Goal: Information Seeking & Learning: Learn about a topic

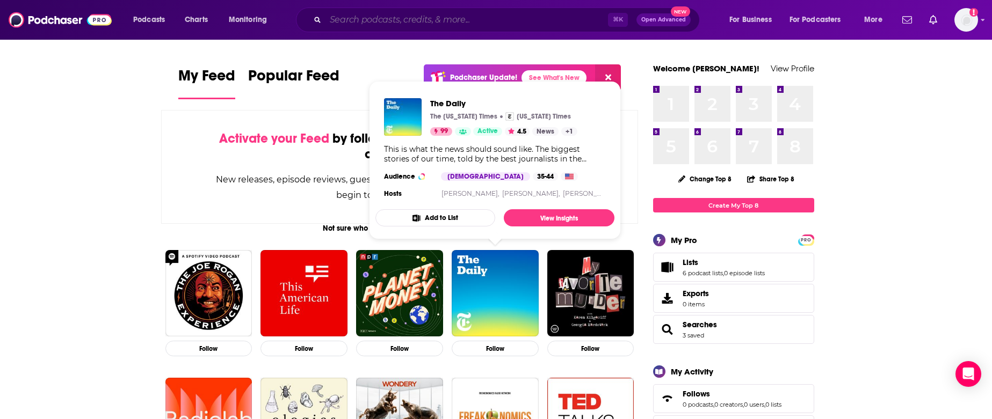
click at [451, 20] on input "Search podcasts, credits, & more..." at bounding box center [466, 19] width 282 height 17
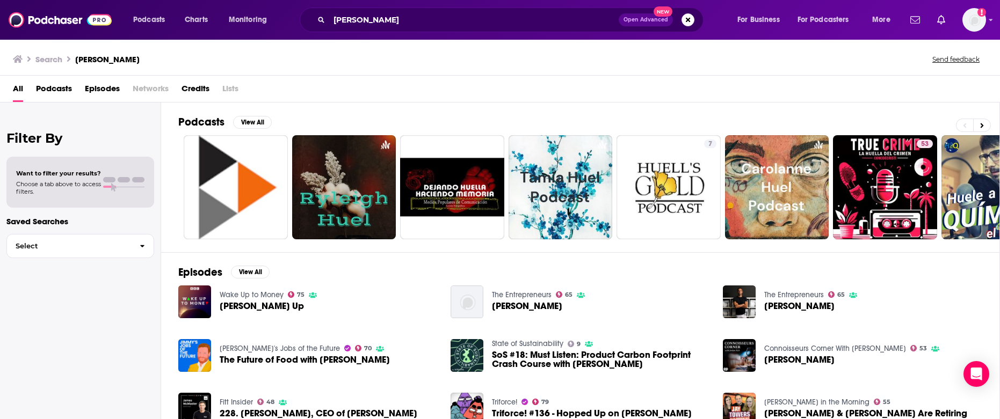
click at [100, 88] on span "Episodes" at bounding box center [102, 91] width 35 height 22
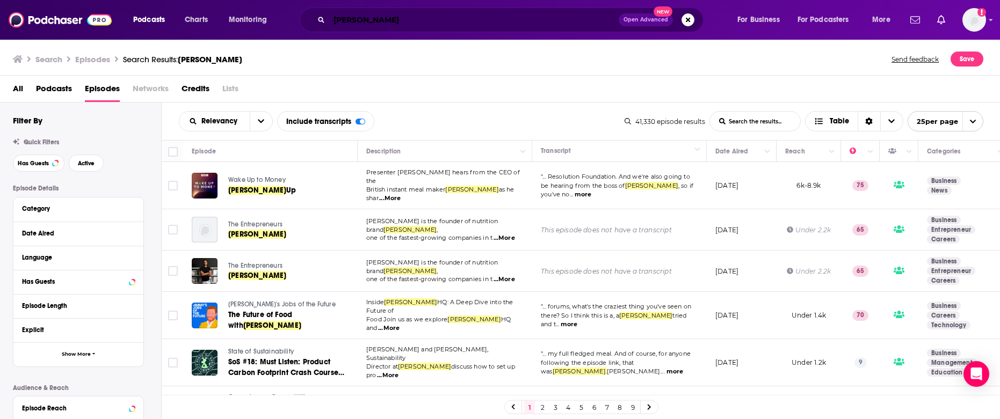
click at [356, 16] on input "[PERSON_NAME]" at bounding box center [473, 19] width 289 height 17
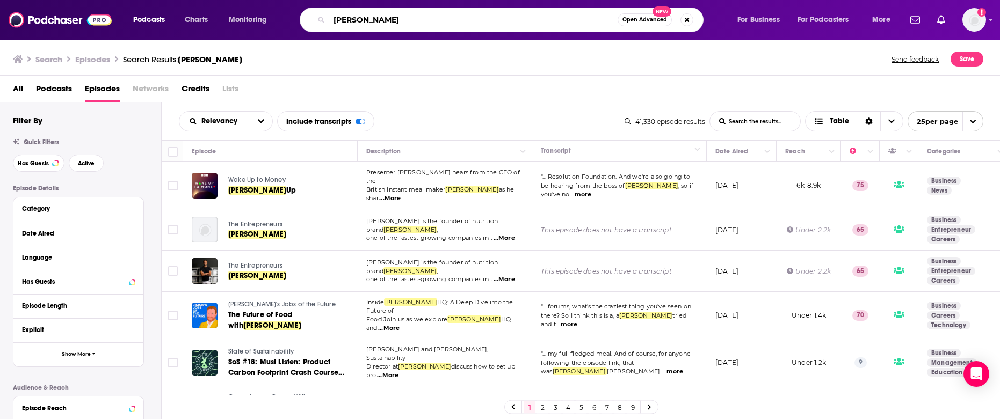
click at [355, 16] on input "[PERSON_NAME]" at bounding box center [473, 19] width 288 height 17
type input "c"
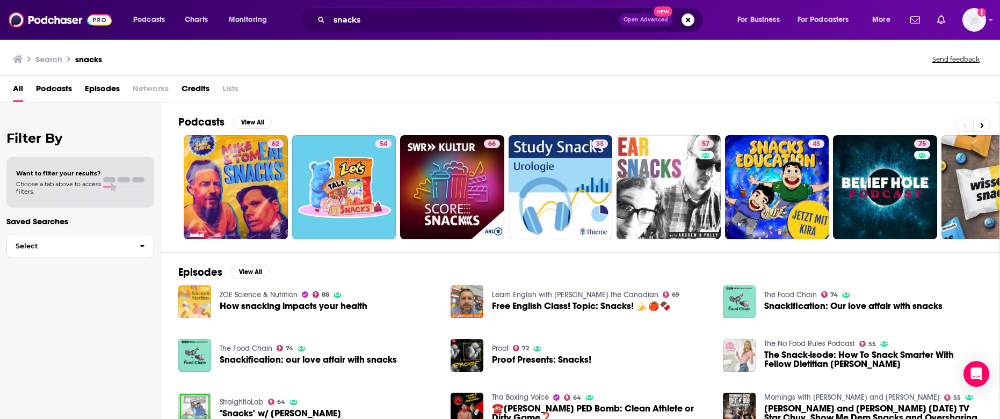
click at [68, 89] on span "Podcasts" at bounding box center [54, 91] width 36 height 22
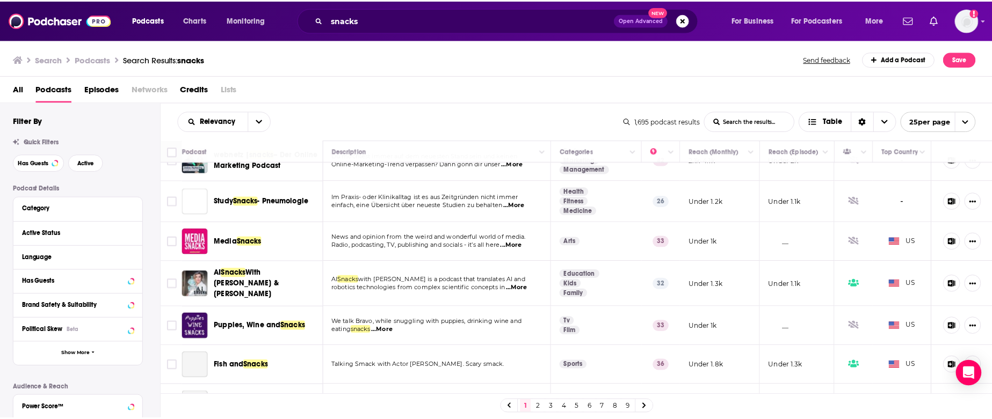
scroll to position [516, 0]
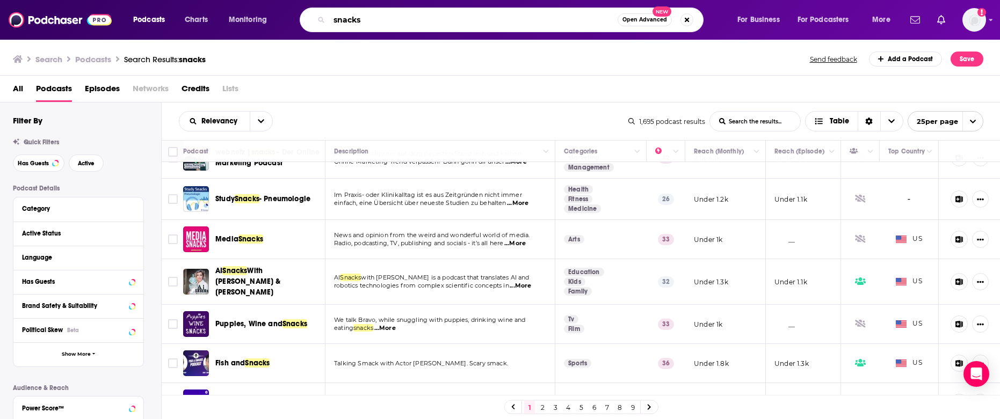
click at [359, 20] on input "snacks" at bounding box center [473, 19] width 288 height 17
click at [358, 20] on input "snacks" at bounding box center [473, 19] width 288 height 17
click at [357, 21] on input "snacks" at bounding box center [473, 19] width 288 height 17
type input ""[PERSON_NAME]'s Crackers""
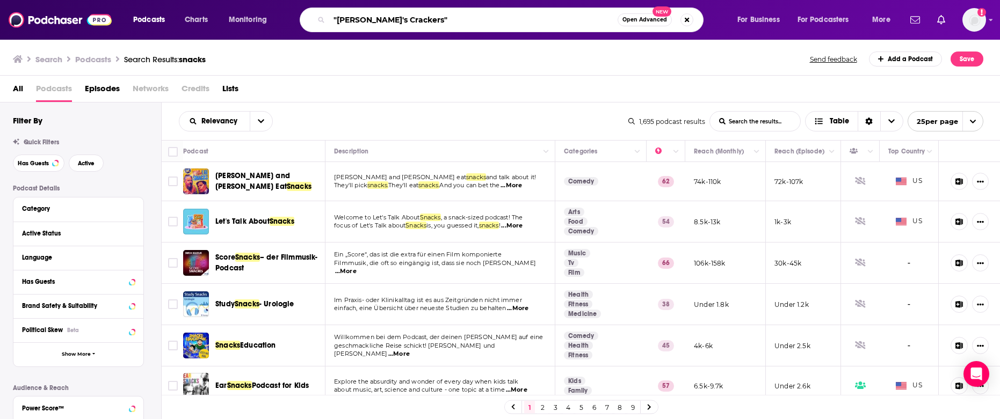
click at [393, 18] on input ""[PERSON_NAME]'s Crackers"" at bounding box center [473, 19] width 288 height 17
click at [156, 21] on span "Podcasts" at bounding box center [149, 19] width 32 height 15
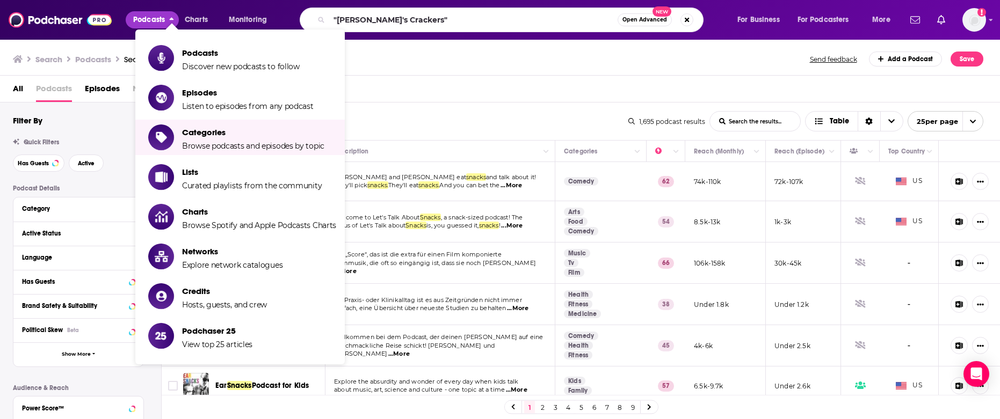
click at [229, 149] on span "Browse podcasts and episodes by topic" at bounding box center [253, 146] width 142 height 10
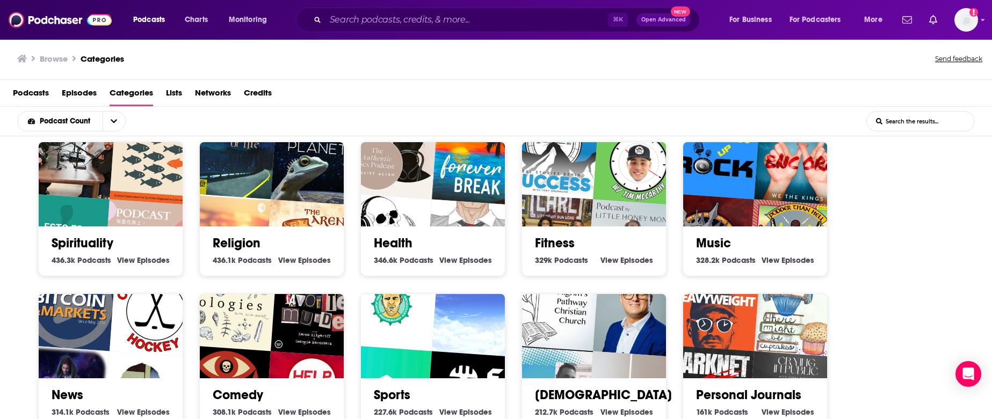
scroll to position [168, 0]
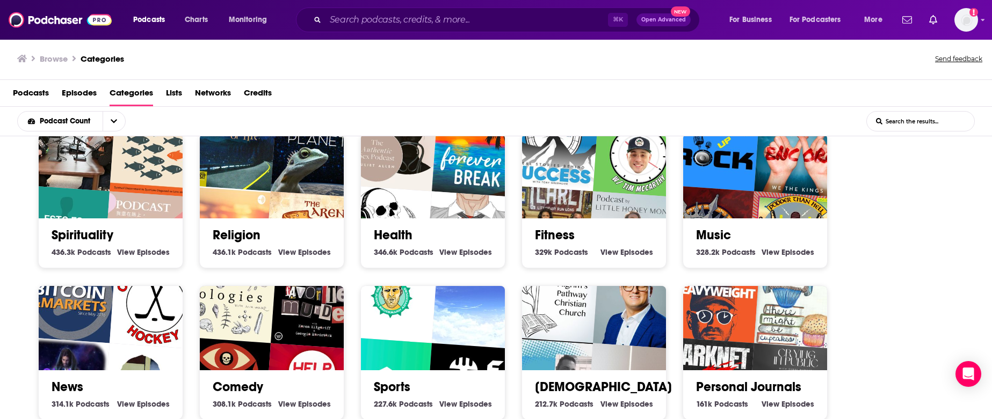
click at [624, 214] on img "Podcast by Little Honey Money" at bounding box center [633, 237] width 92 height 92
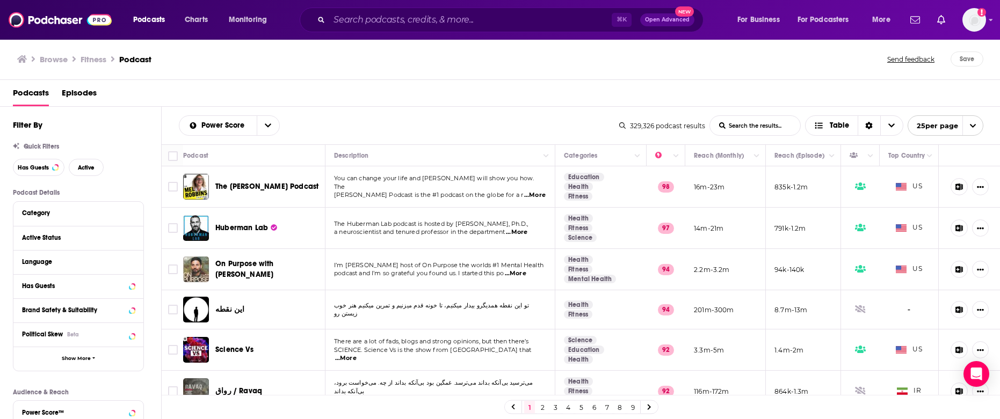
click at [803, 188] on td "835k-1.2m" at bounding box center [803, 186] width 75 height 41
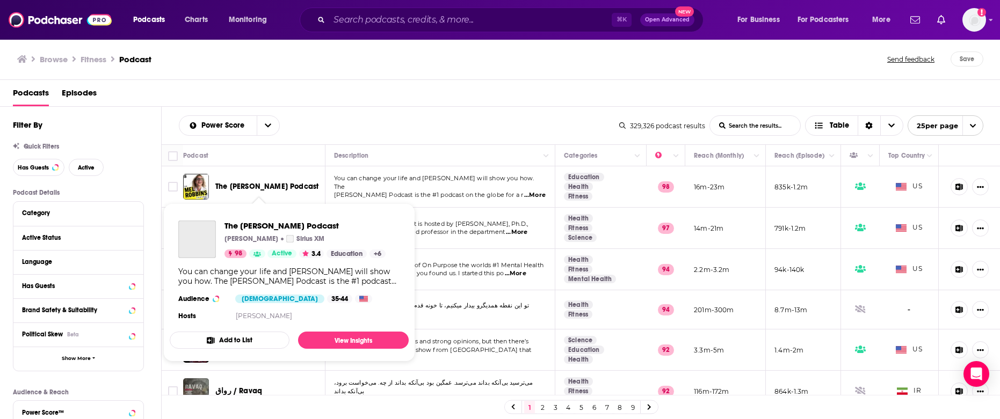
click at [281, 187] on span "The [PERSON_NAME] Podcast" at bounding box center [266, 186] width 103 height 9
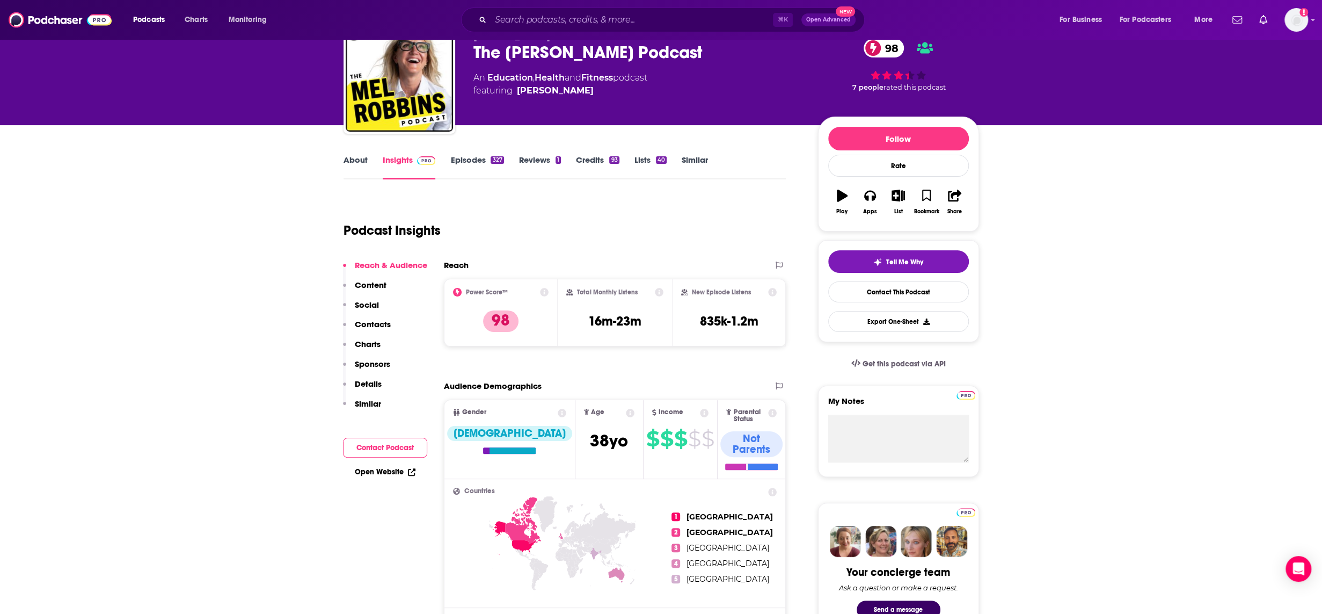
scroll to position [52, 0]
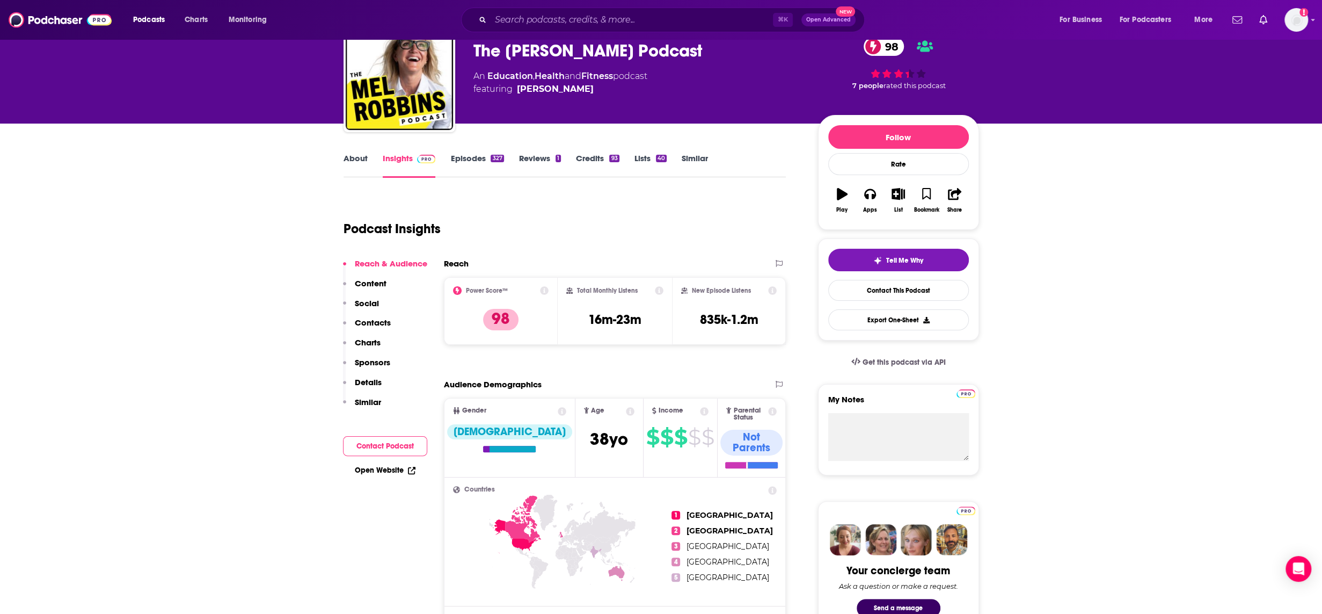
click at [684, 352] on div "Reach Power Score™ 98 Total Monthly Listens 16m-23m New Episode Listens 835k-1.…" at bounding box center [615, 305] width 343 height 95
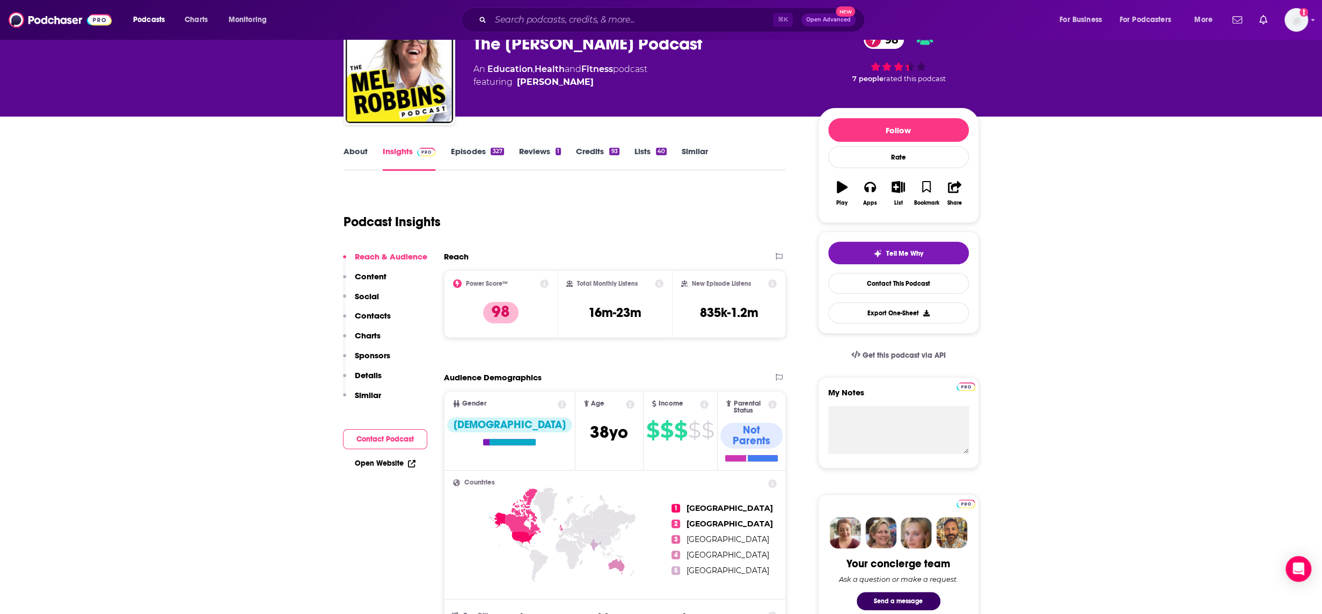
scroll to position [61, 0]
